Goal: Obtain resource: Download file/media

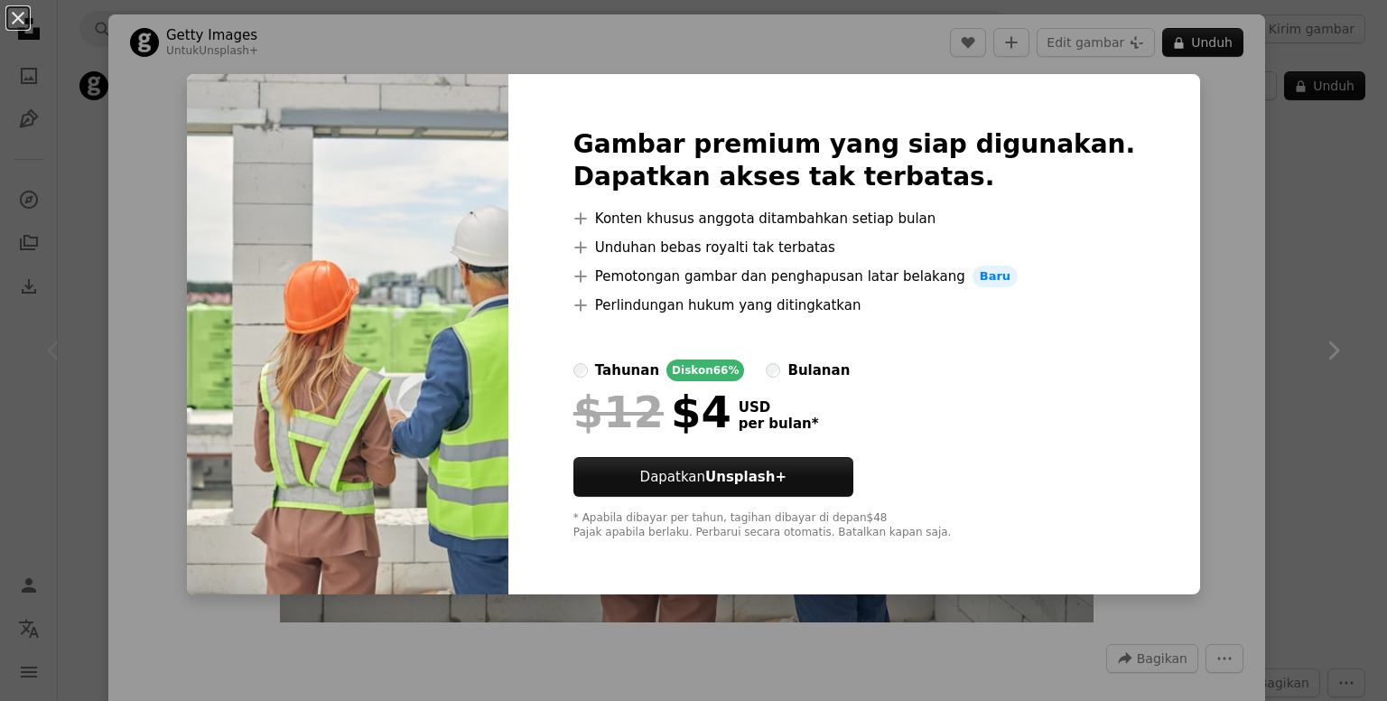
scroll to position [903, 0]
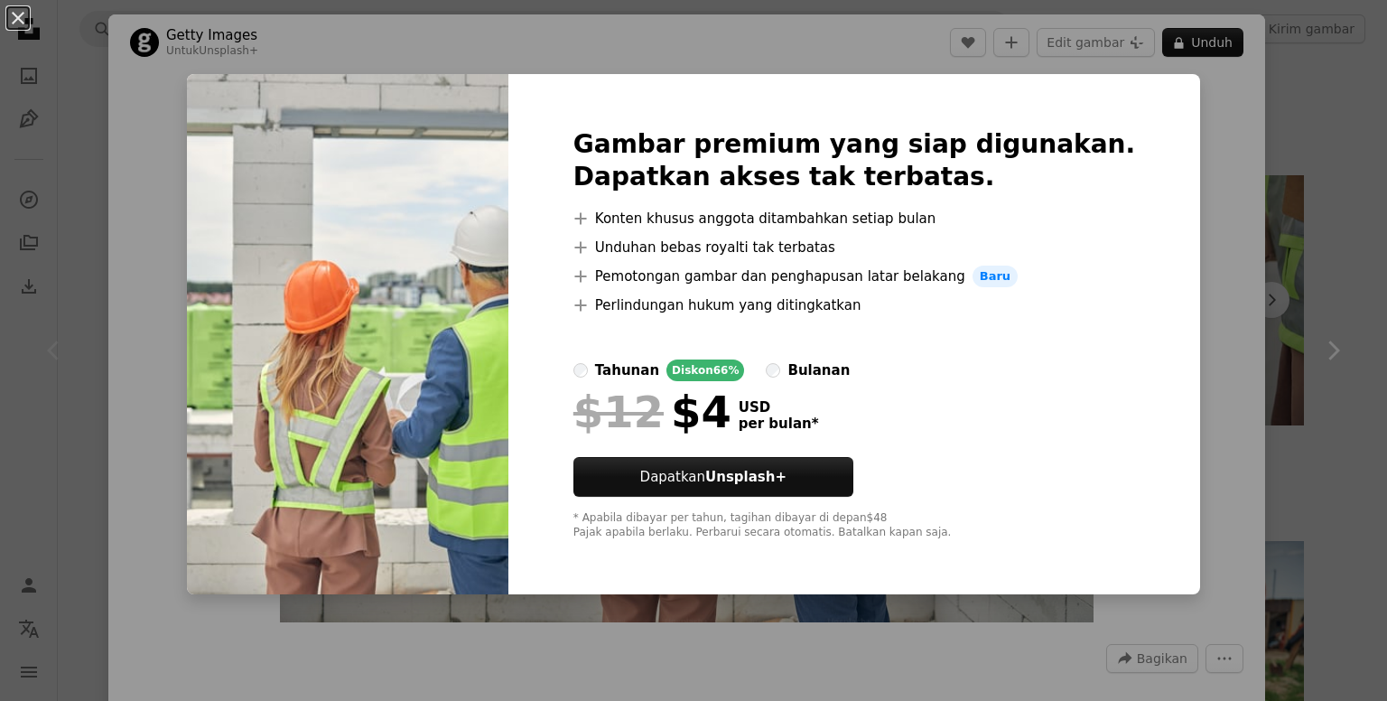
click at [1224, 156] on div "An X shape Gambar premium yang siap digunakan. Dapatkan akses tak terbatas. A p…" at bounding box center [693, 350] width 1387 height 701
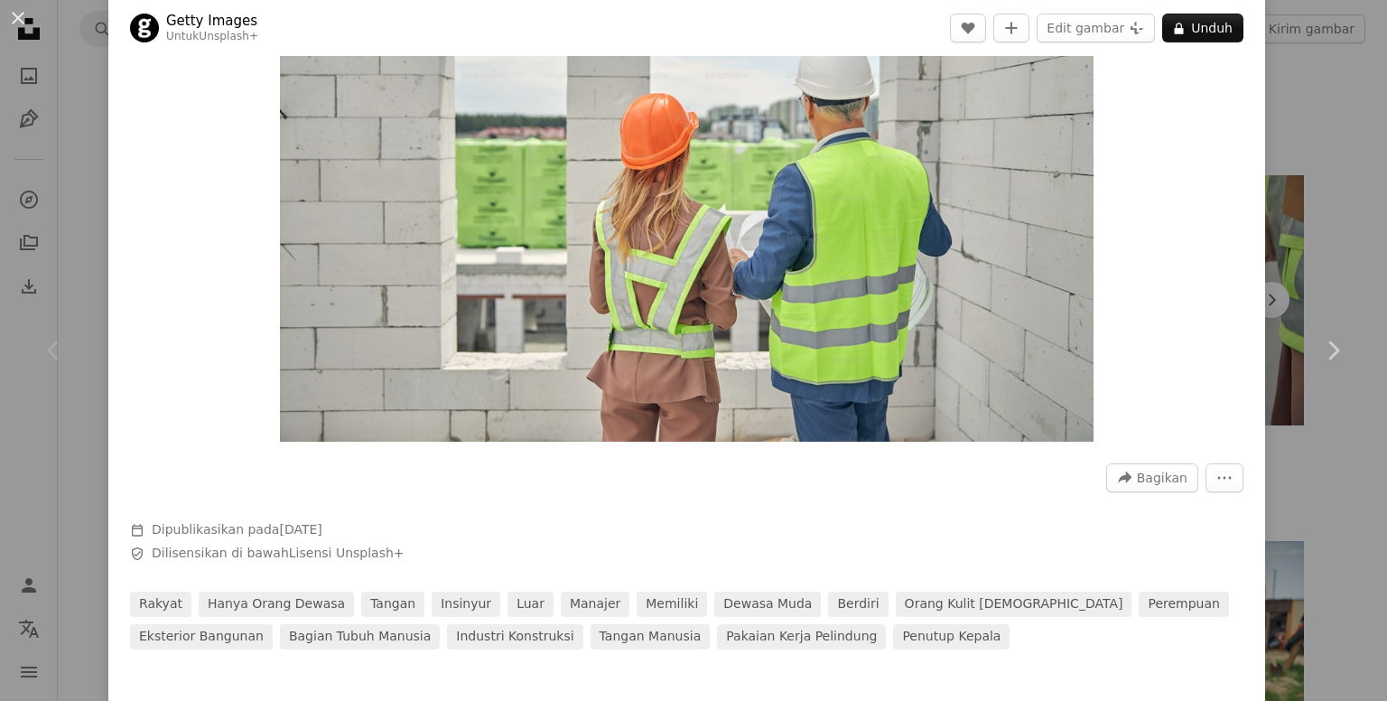
scroll to position [271, 0]
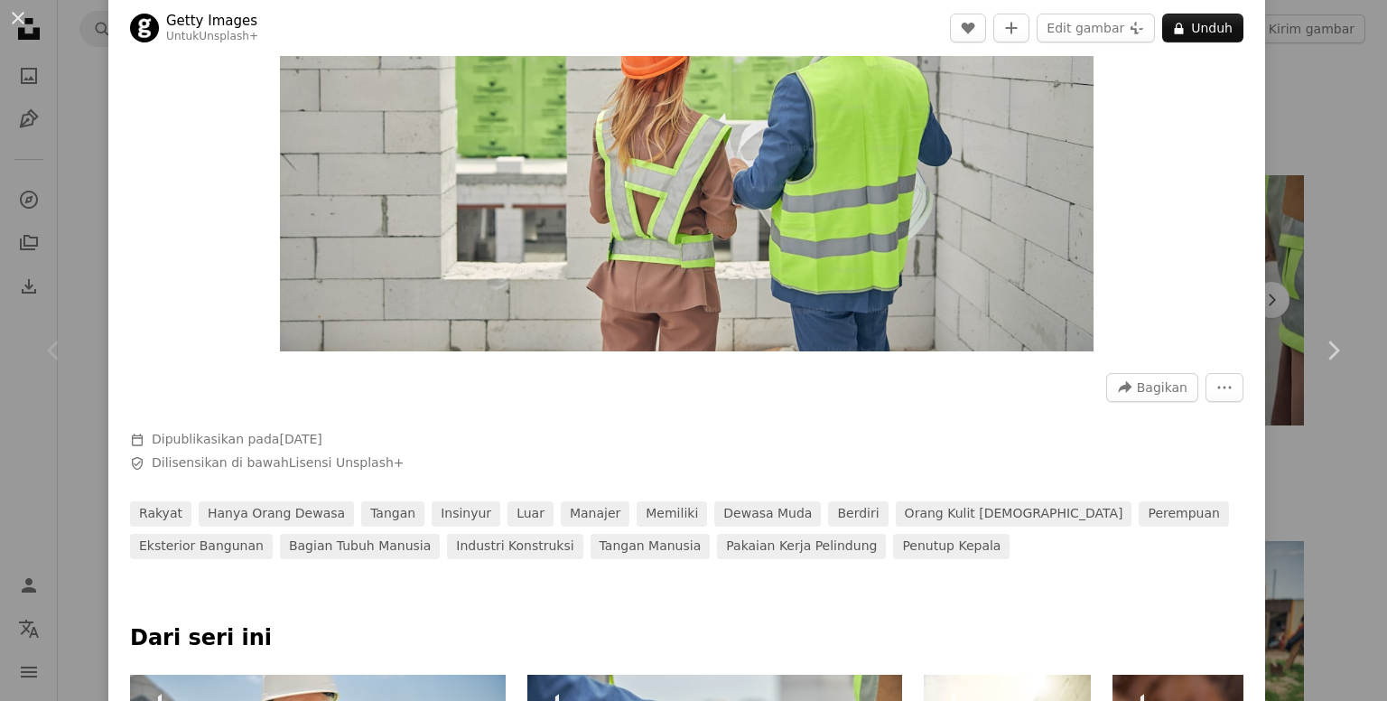
click at [815, 275] on img "Perbesar pada gambar ini" at bounding box center [687, 80] width 815 height 543
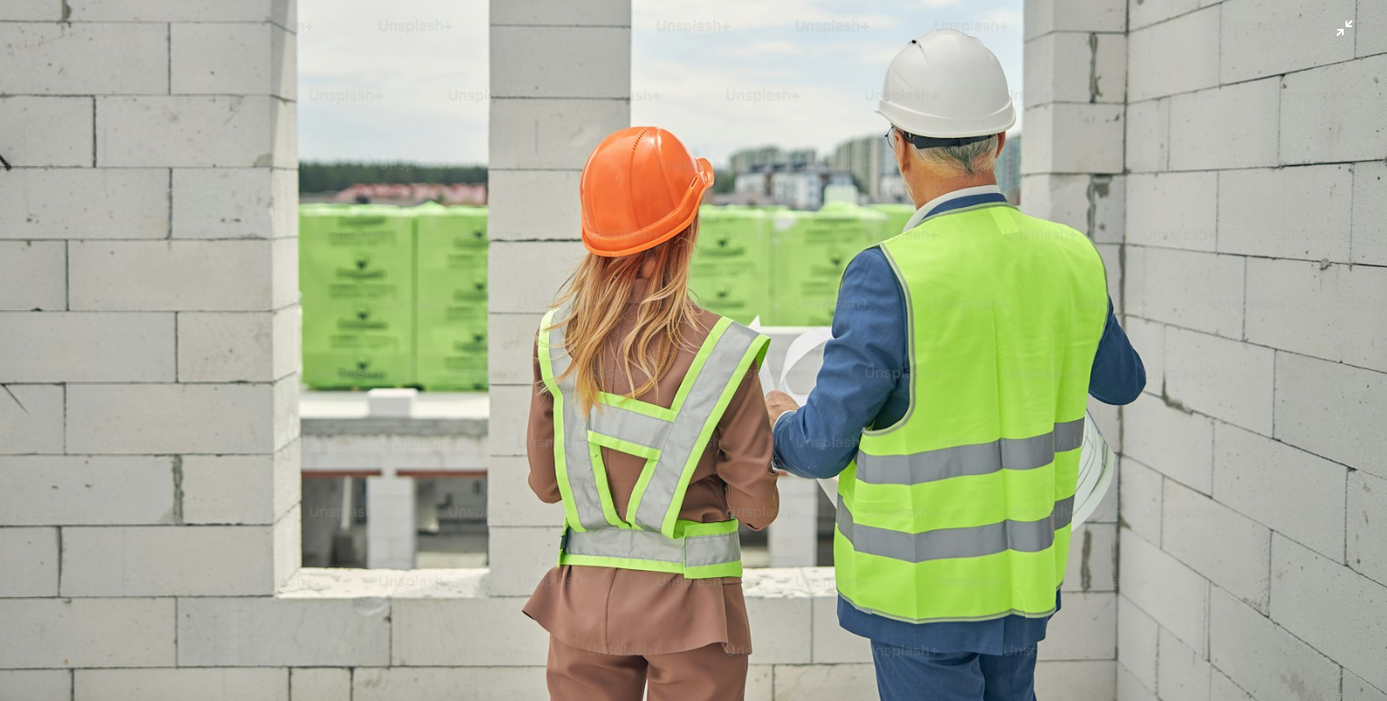
scroll to position [0, 0]
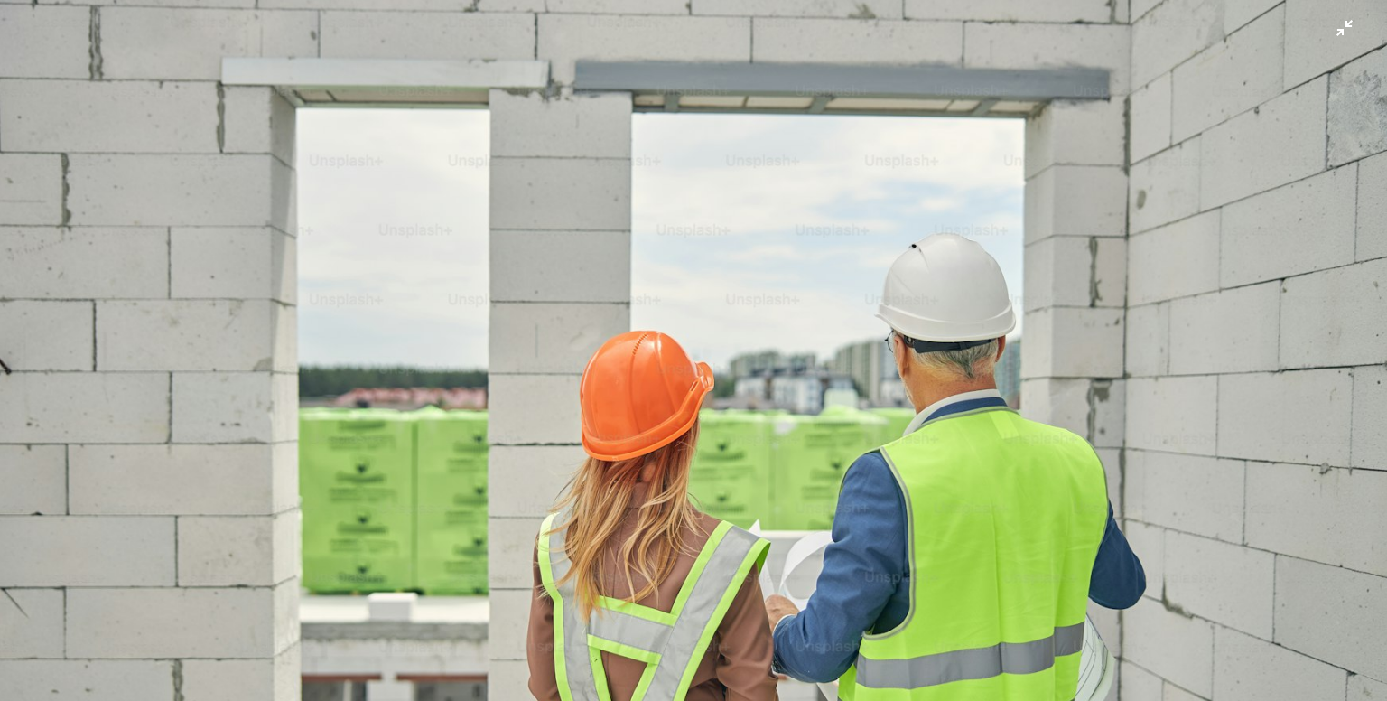
click at [1332, 25] on img "Perkecil pada gambar ini" at bounding box center [693, 462] width 1389 height 926
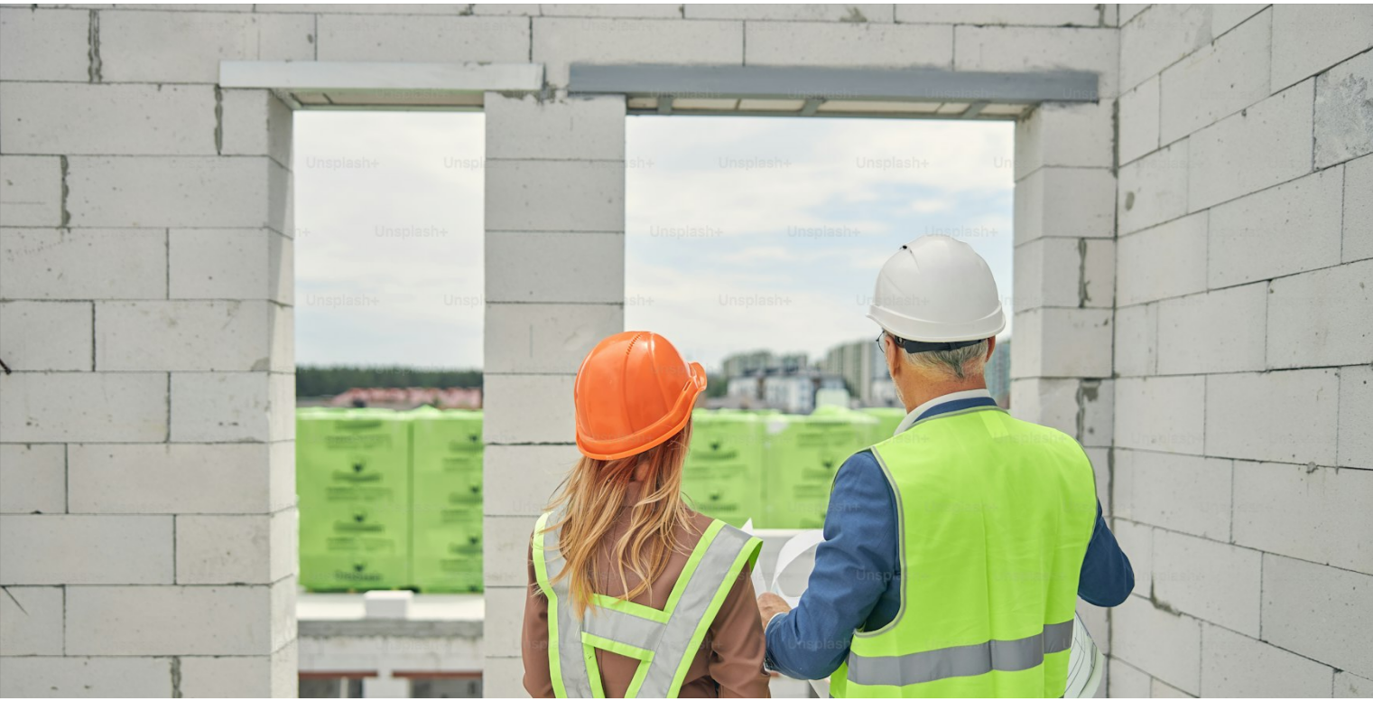
scroll to position [79, 0]
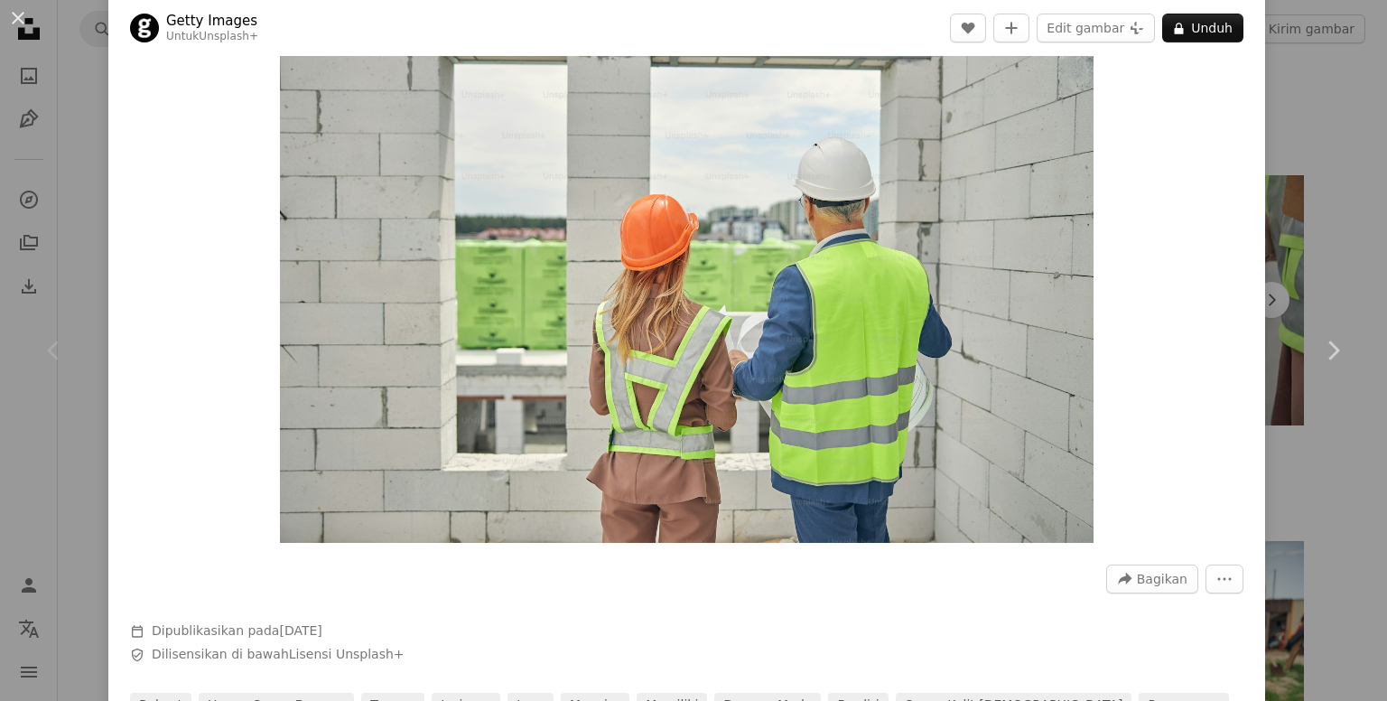
click at [1315, 164] on div "An X shape Chevron left Chevron right Getty Images Untuk Unsplash+ A heart A pl…" at bounding box center [693, 350] width 1387 height 701
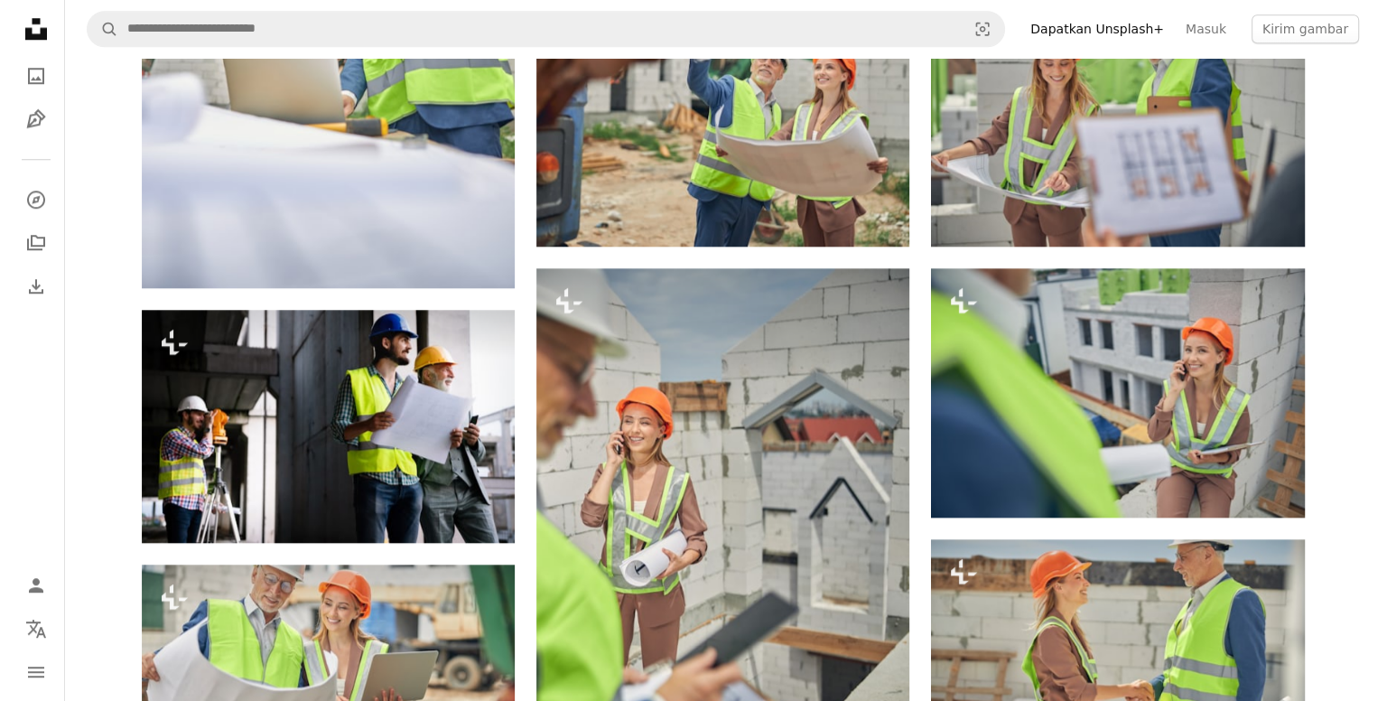
scroll to position [1625, 0]
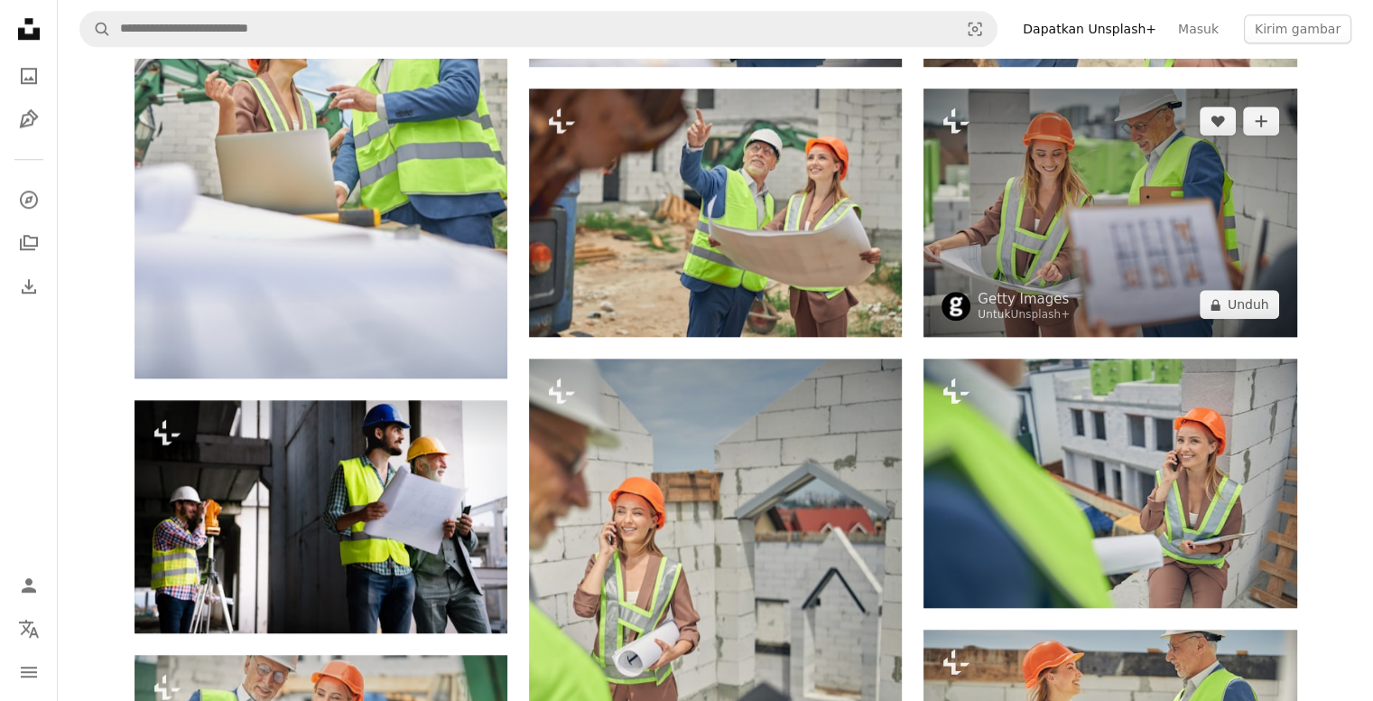
click at [1064, 247] on img at bounding box center [1110, 212] width 373 height 248
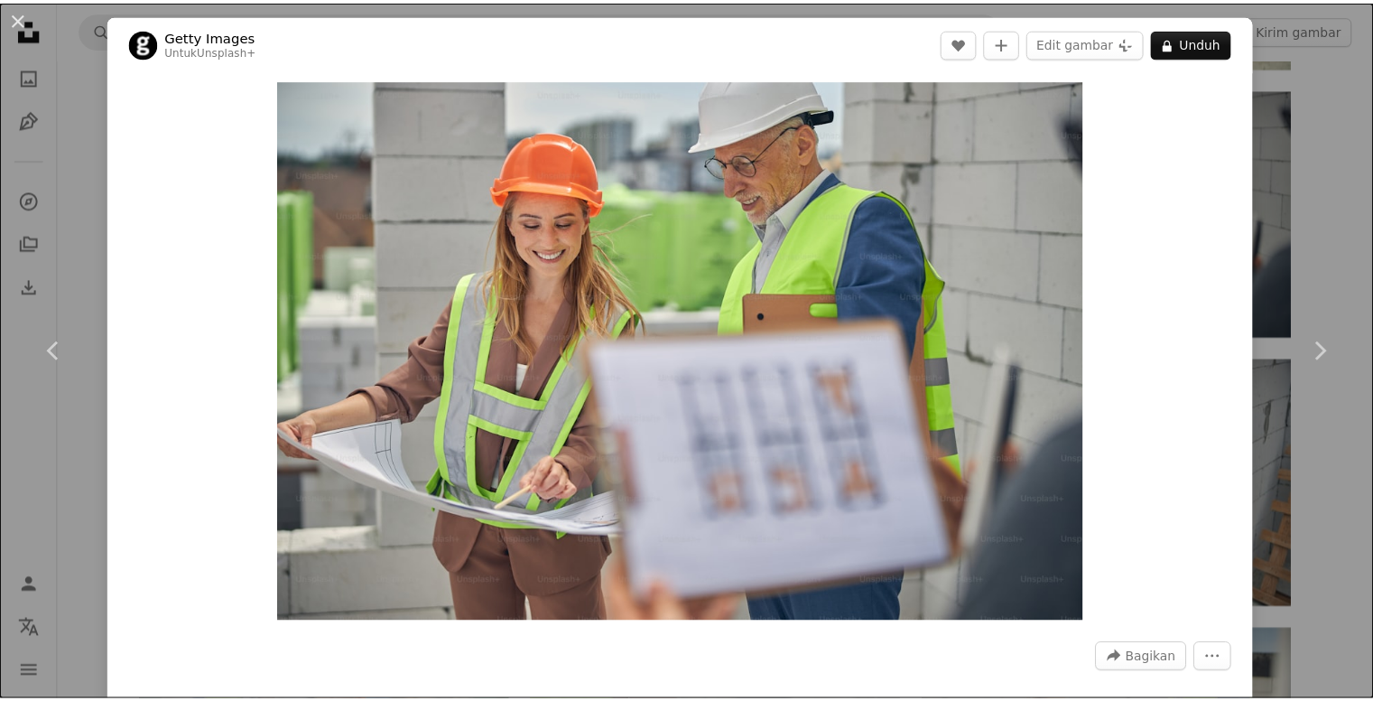
scroll to position [613, 0]
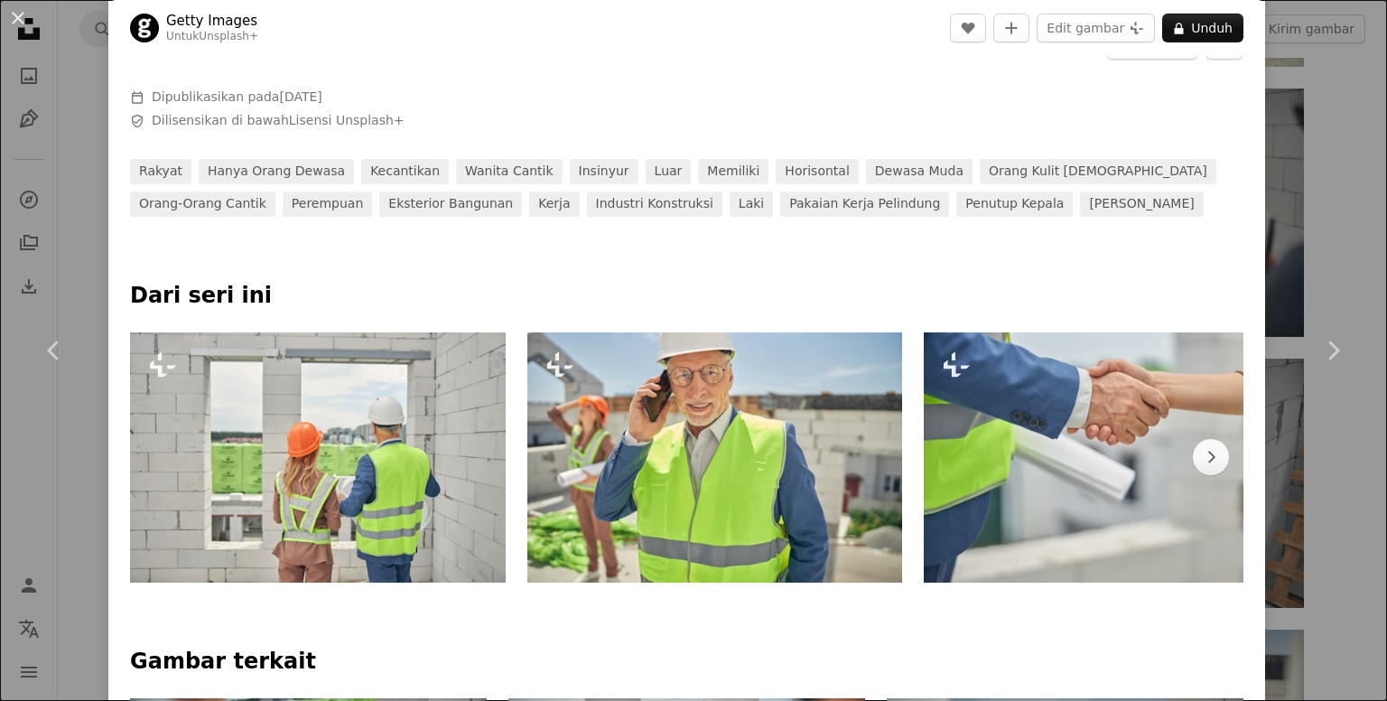
click at [1310, 247] on div "An X shape Chevron left Chevron right Getty Images Untuk Unsplash+ A heart A pl…" at bounding box center [693, 350] width 1387 height 701
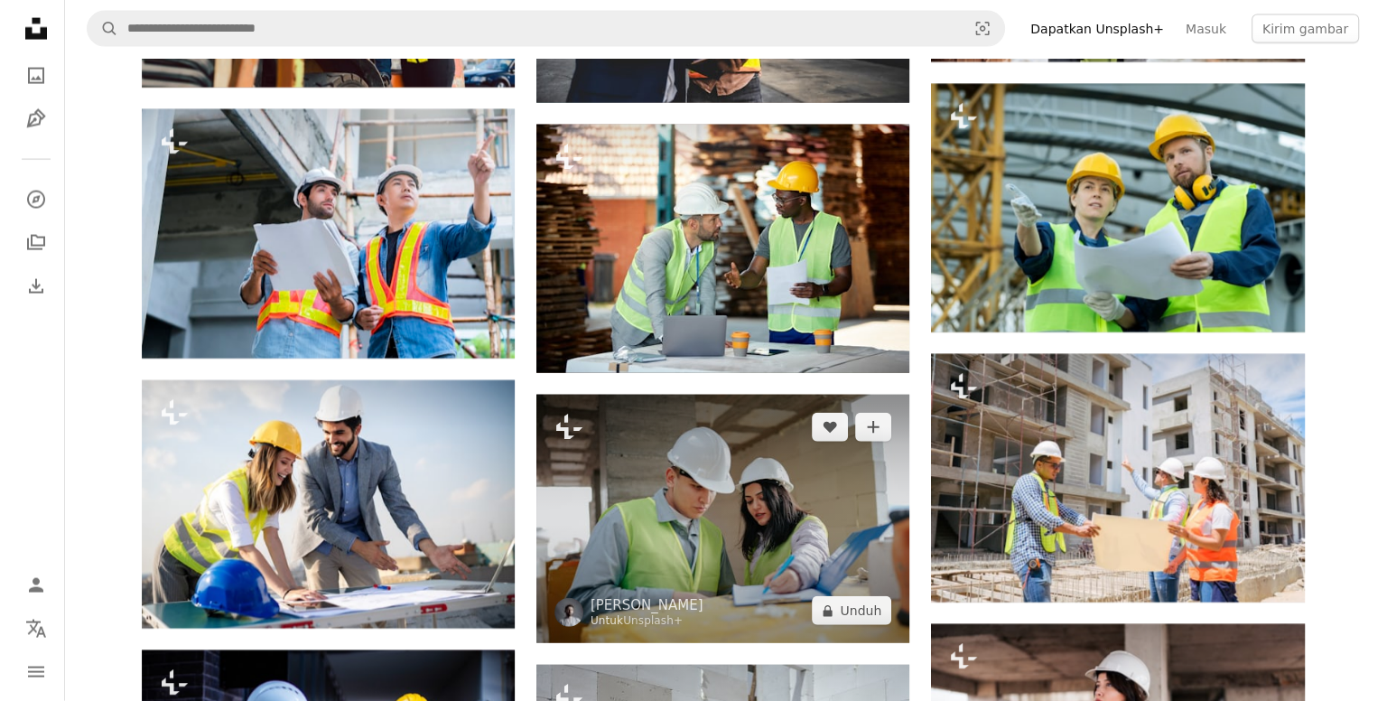
scroll to position [4154, 0]
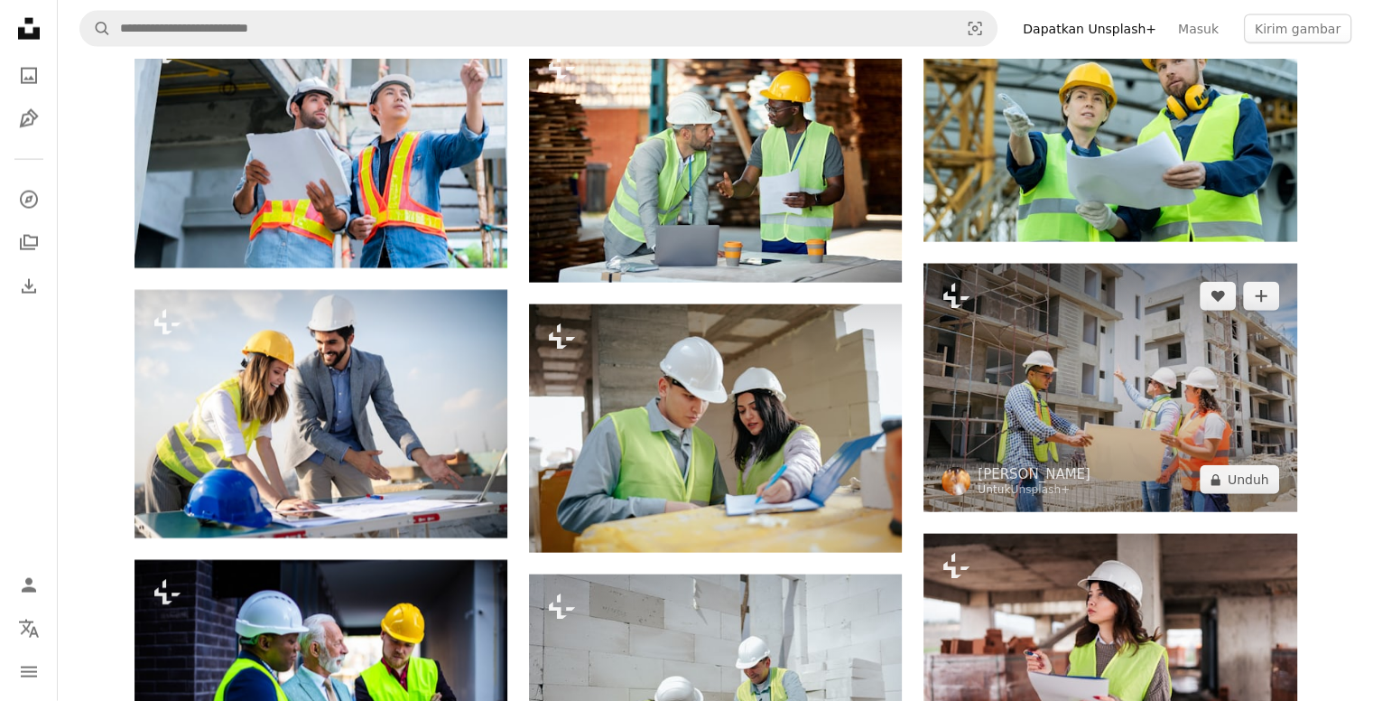
click at [1108, 399] on img at bounding box center [1110, 388] width 373 height 248
